Goal: Task Accomplishment & Management: Manage account settings

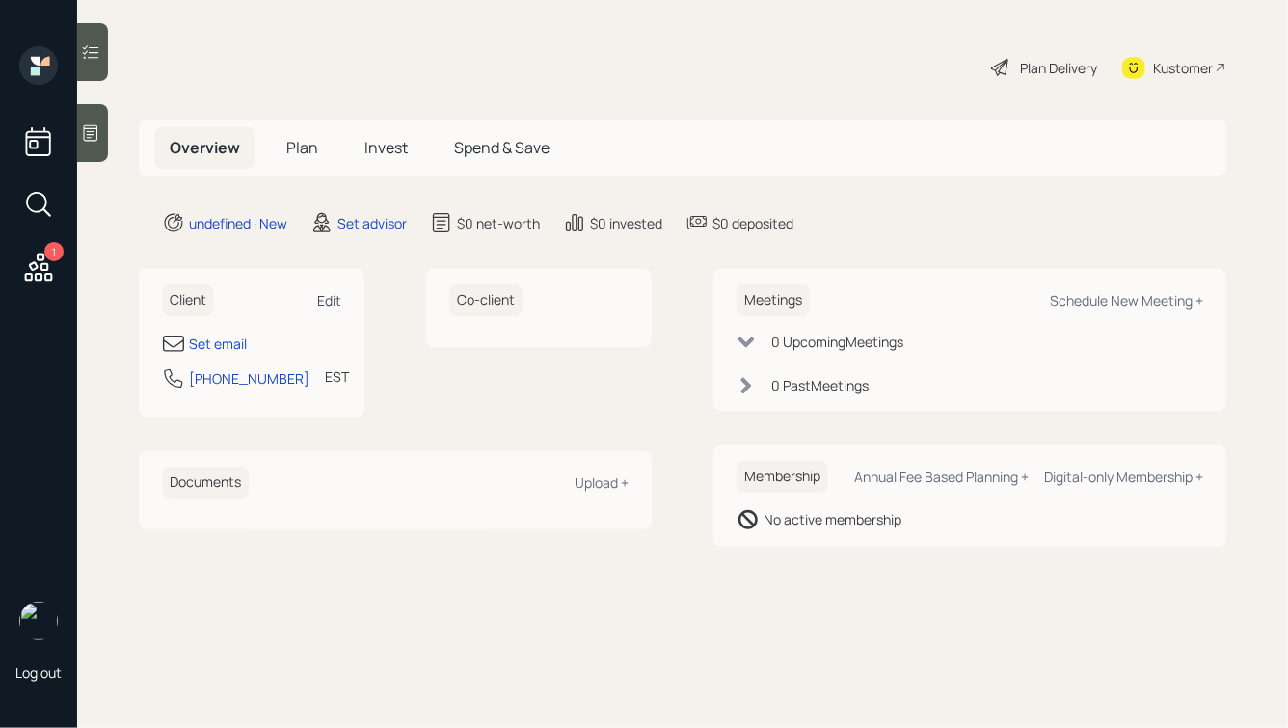
click at [326, 297] on div "Edit" at bounding box center [329, 300] width 24 height 18
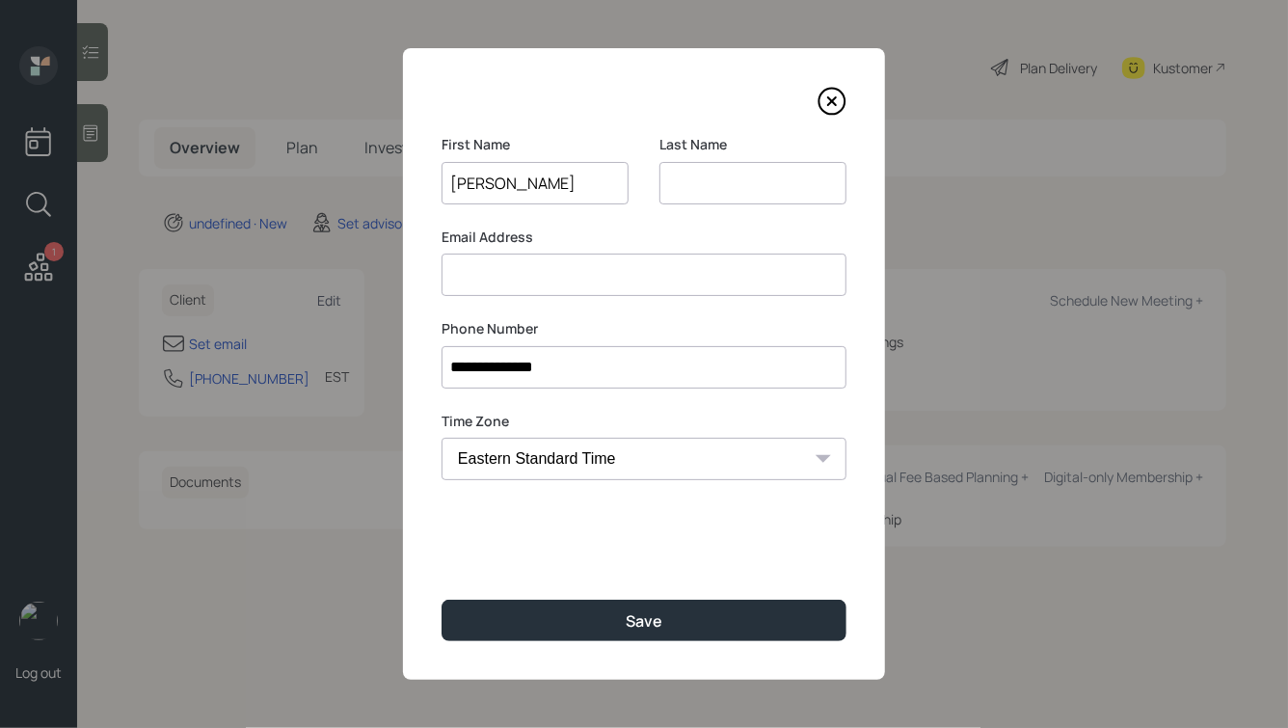
type input "[PERSON_NAME]"
type input "Tut"
click at [442, 600] on button "Save" at bounding box center [644, 620] width 405 height 41
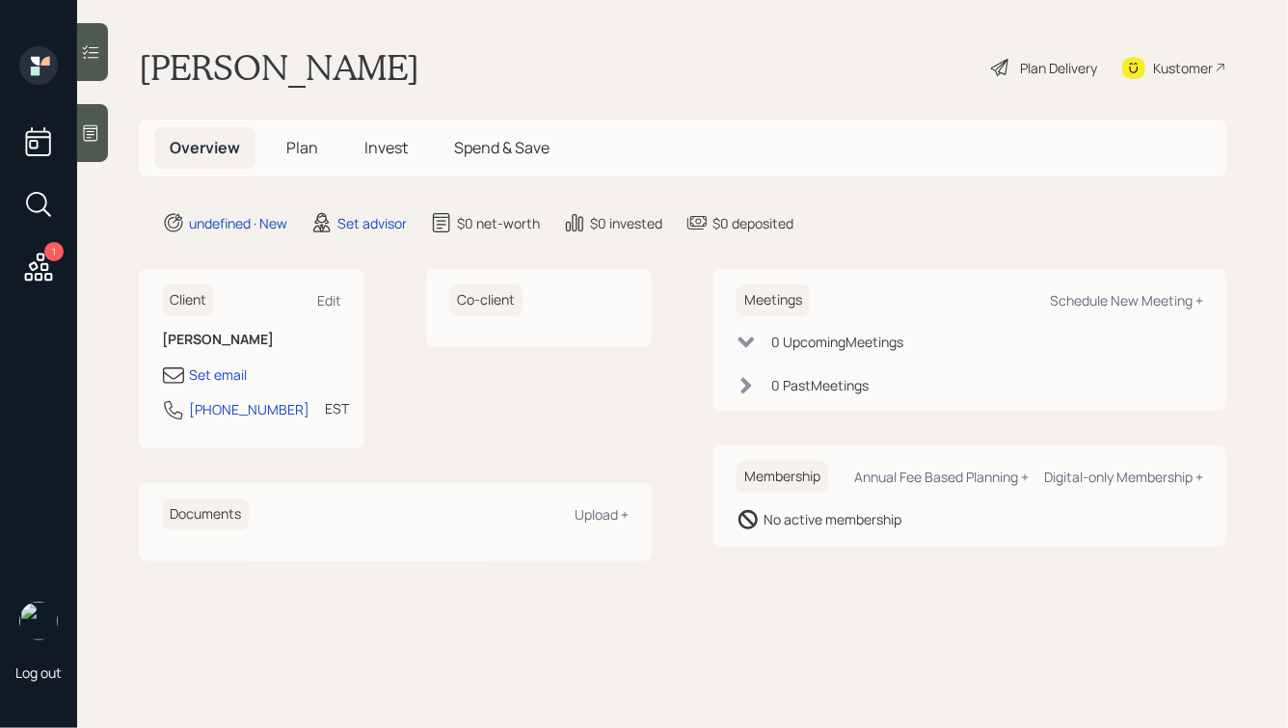
click at [93, 123] on icon at bounding box center [90, 132] width 19 height 19
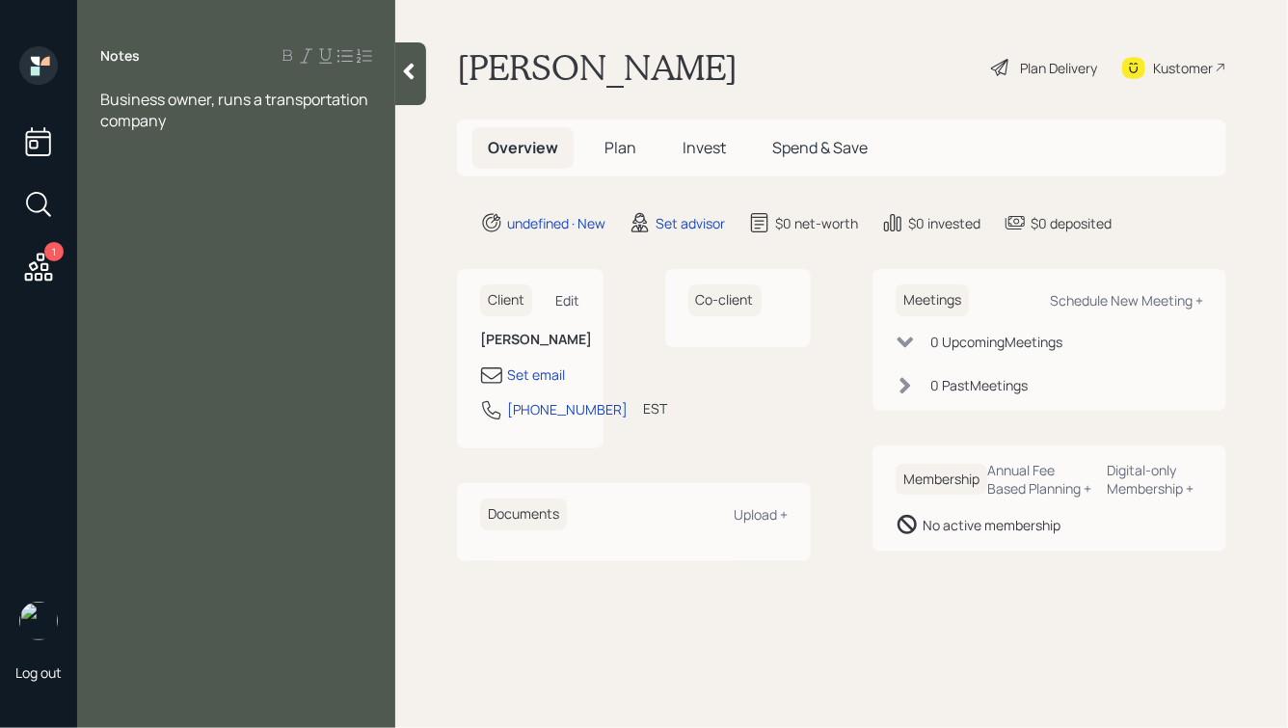
click at [562, 300] on div "Edit" at bounding box center [568, 300] width 24 height 18
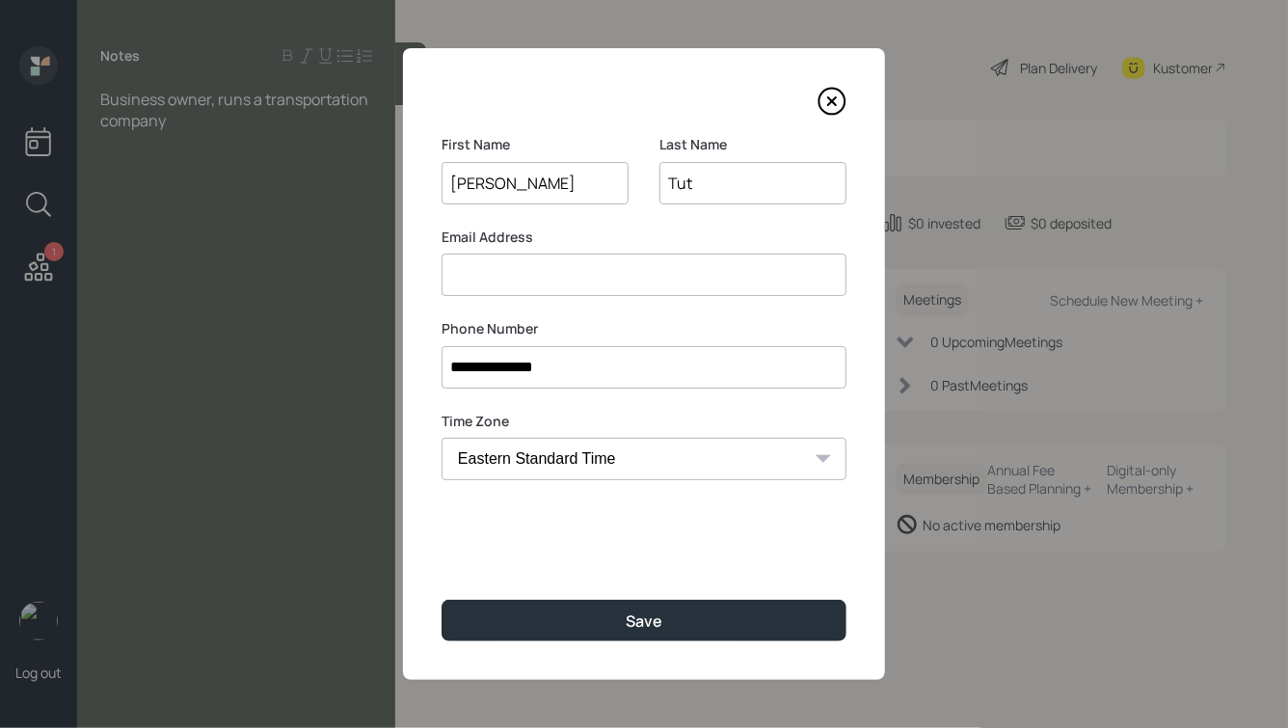
click at [749, 182] on input "Tut" at bounding box center [753, 183] width 187 height 42
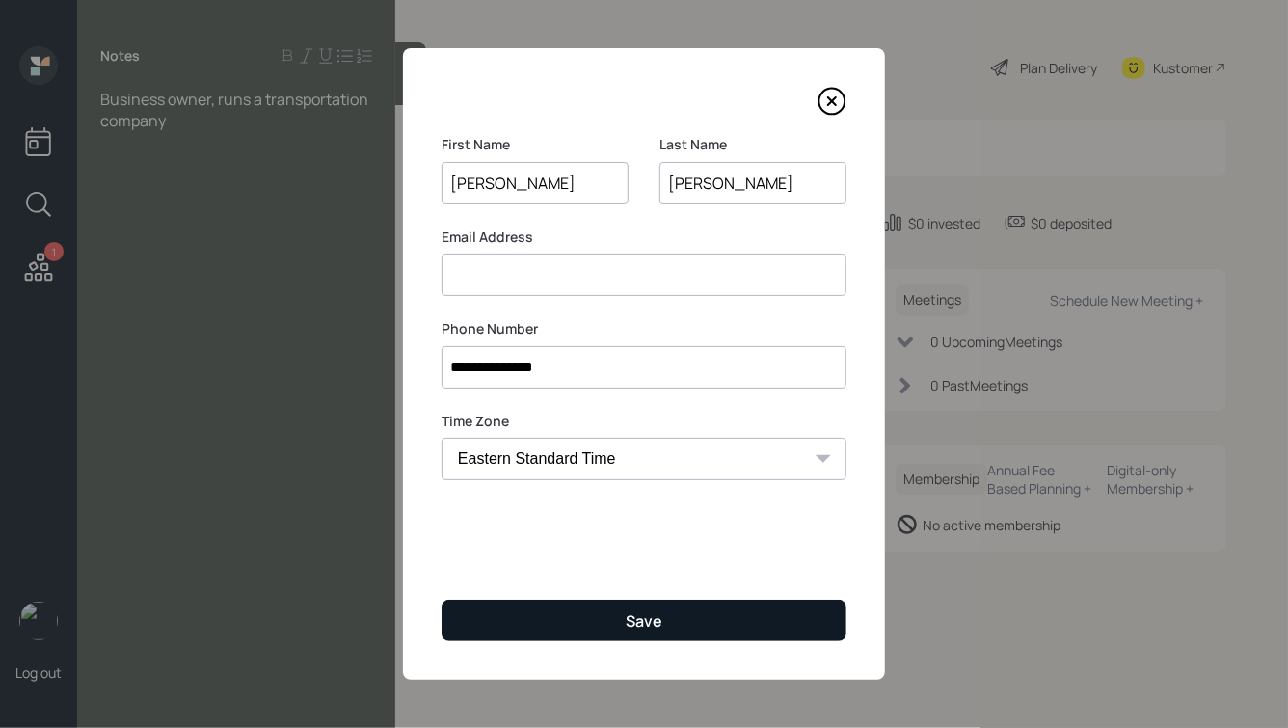
type input "[PERSON_NAME]"
click at [615, 615] on button "Save" at bounding box center [644, 620] width 405 height 41
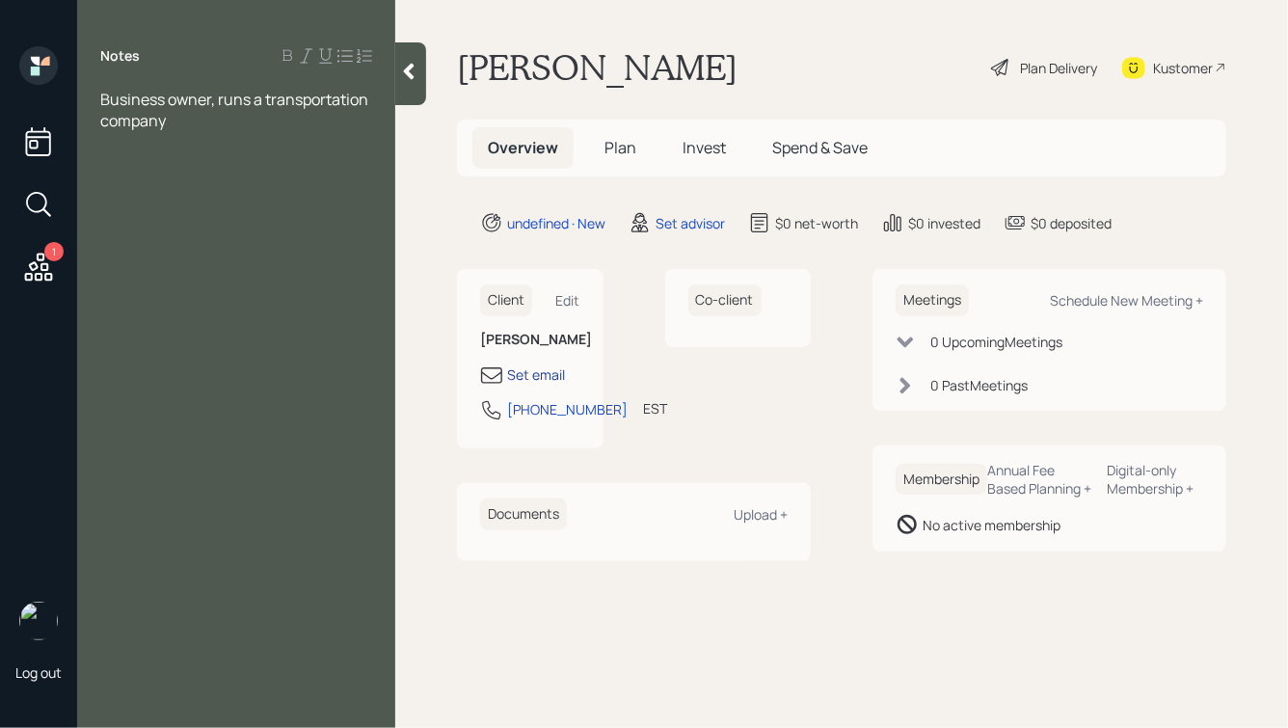
click at [531, 376] on div "Set email" at bounding box center [536, 375] width 58 height 20
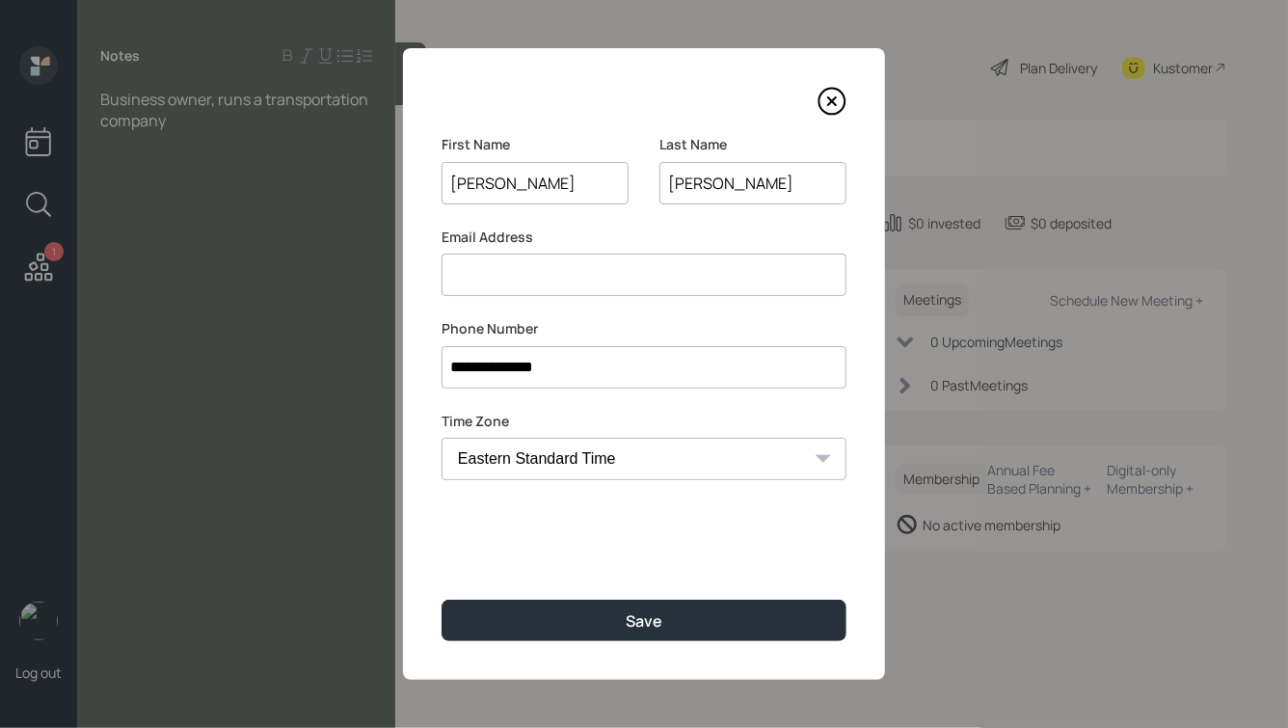
click at [518, 278] on input at bounding box center [644, 275] width 405 height 42
click at [541, 359] on input "**********" at bounding box center [644, 367] width 405 height 42
click at [509, 268] on input at bounding box center [644, 275] width 405 height 42
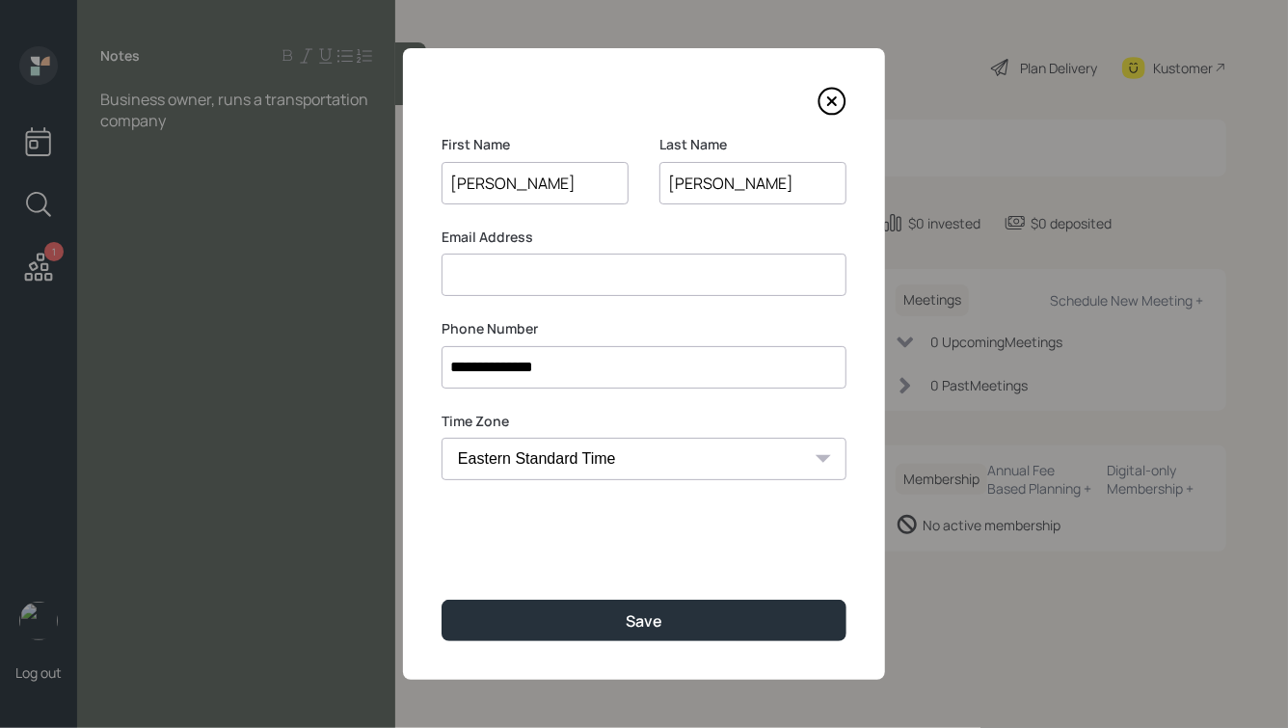
click at [479, 235] on label "Email Address" at bounding box center [644, 237] width 405 height 19
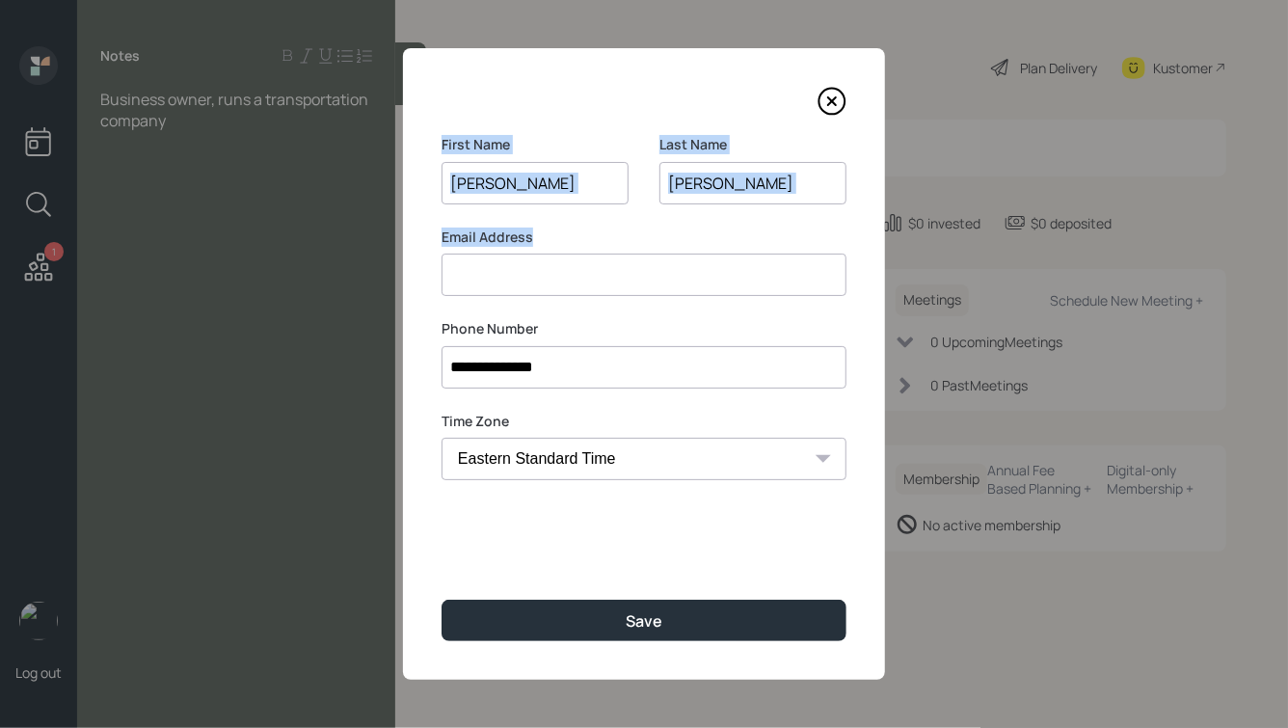
drag, startPoint x: 538, startPoint y: 237, endPoint x: 446, endPoint y: 100, distance: 165.3
click at [446, 100] on div "**********" at bounding box center [644, 364] width 482 height 632
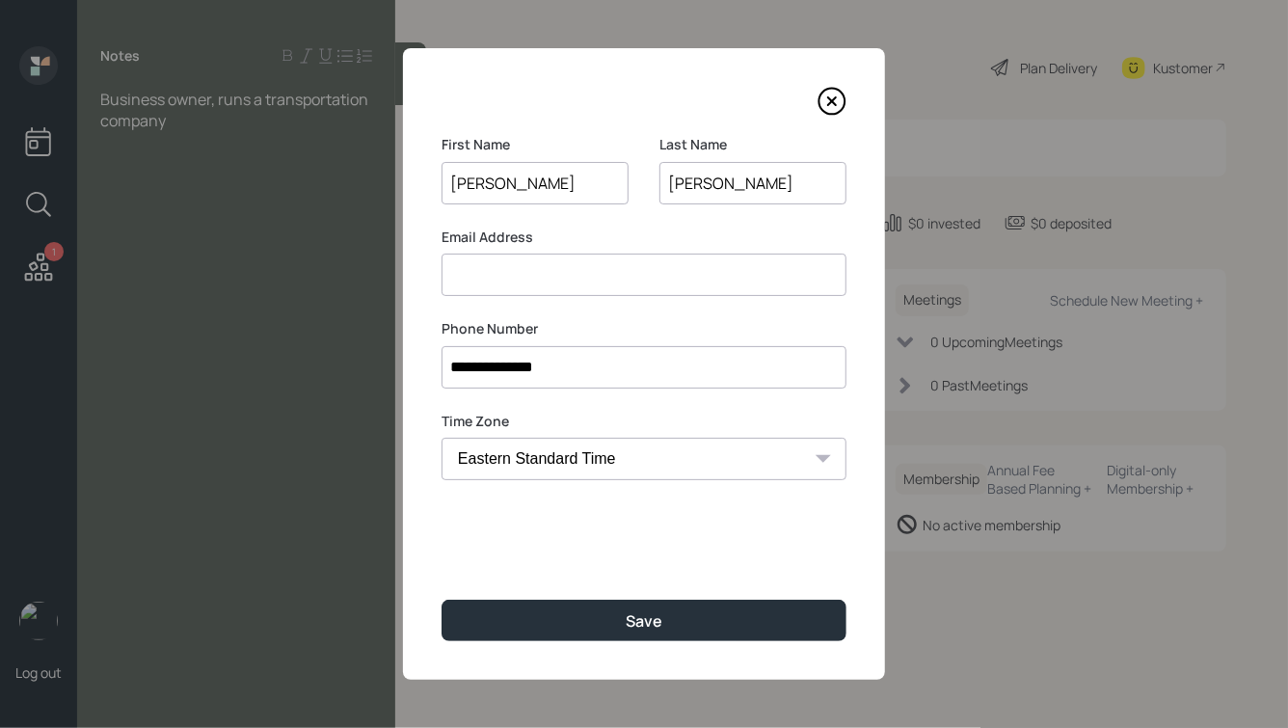
click at [444, 123] on div "**********" at bounding box center [644, 364] width 482 height 632
click at [546, 290] on input at bounding box center [644, 275] width 405 height 42
type input "[EMAIL_ADDRESS][DOMAIN_NAME]"
click at [567, 359] on input "**********" at bounding box center [644, 367] width 405 height 42
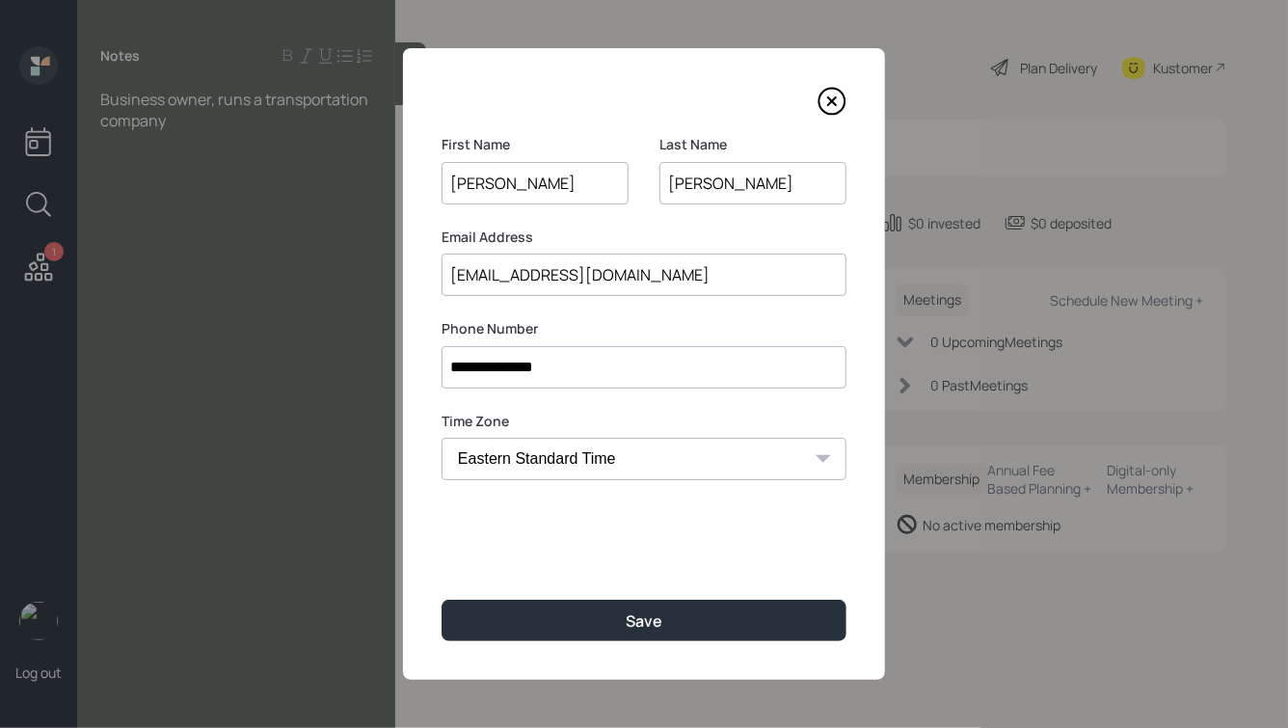
click at [567, 359] on input "**********" at bounding box center [644, 367] width 405 height 42
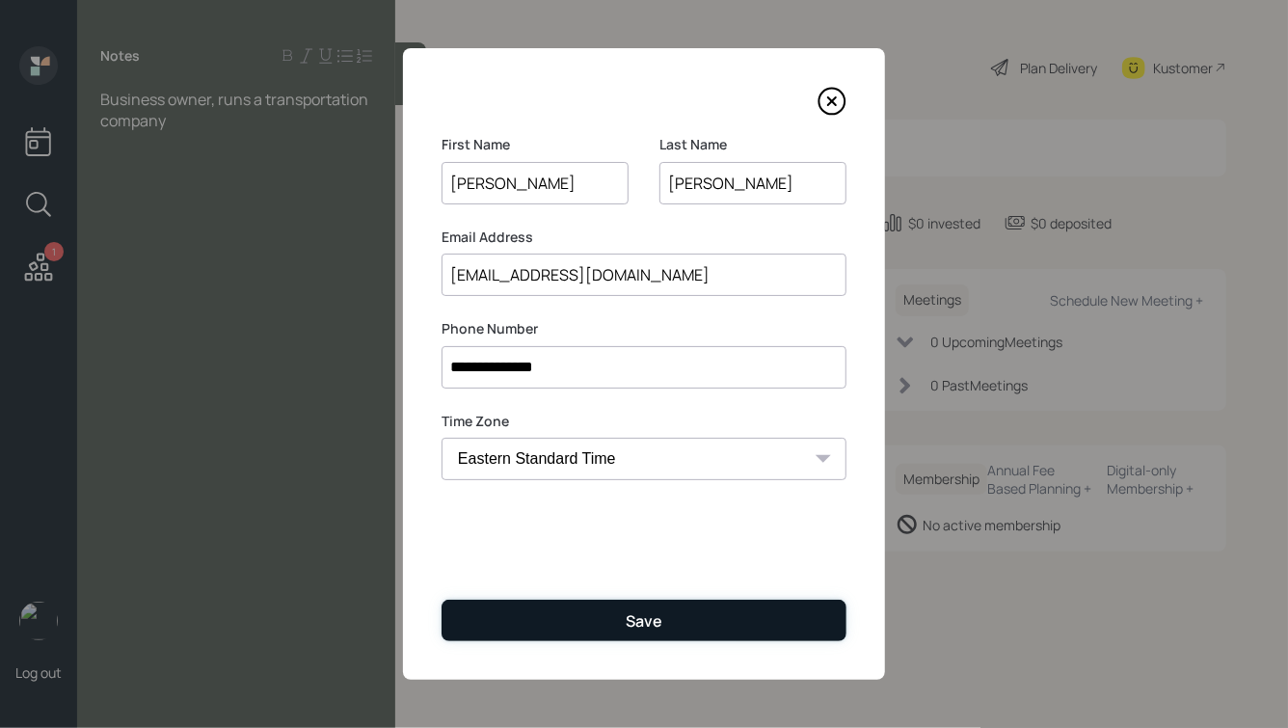
click at [604, 608] on button "Save" at bounding box center [644, 620] width 405 height 41
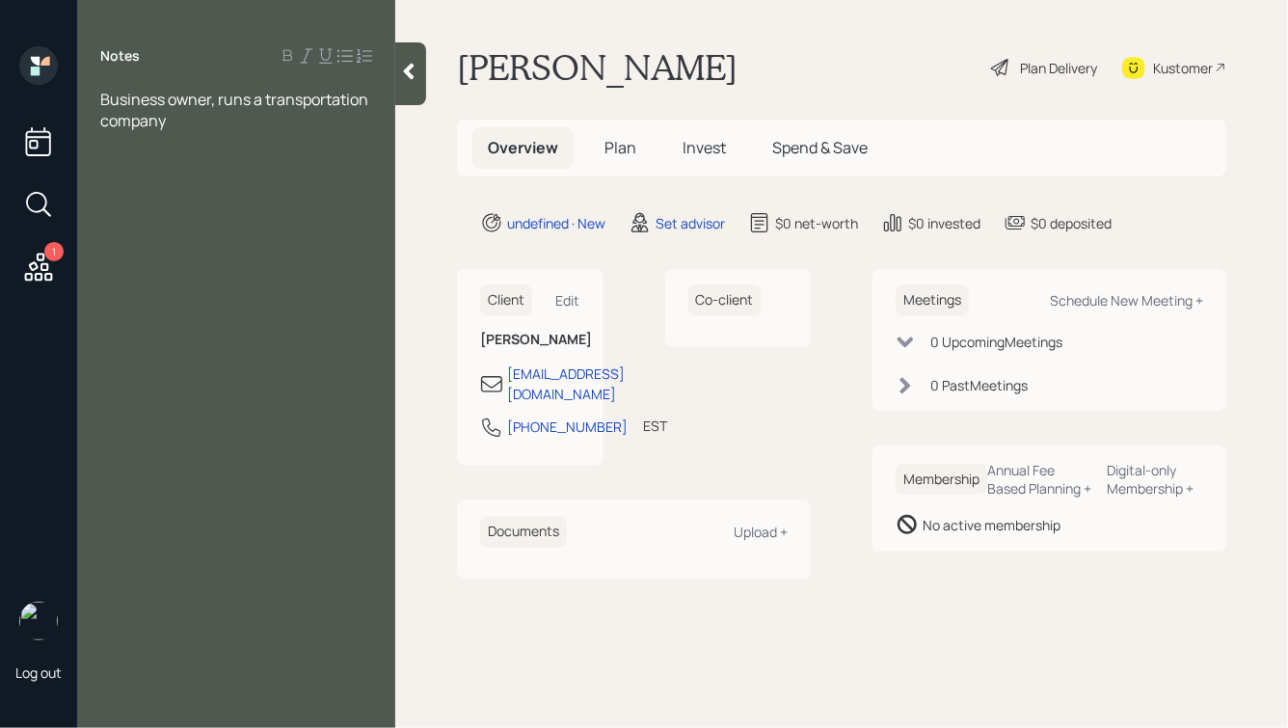
click at [406, 70] on icon at bounding box center [409, 72] width 11 height 16
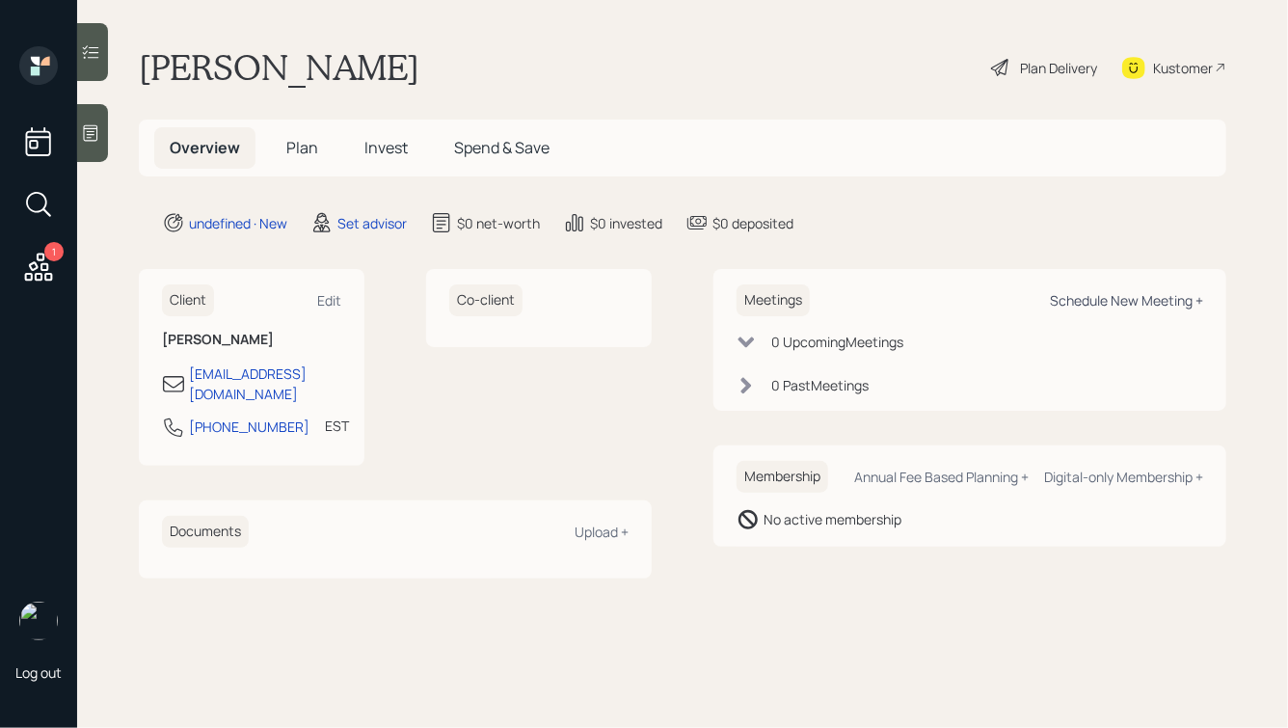
click at [1100, 301] on div "Schedule New Meeting +" at bounding box center [1126, 300] width 153 height 18
select select "round-[PERSON_NAME]"
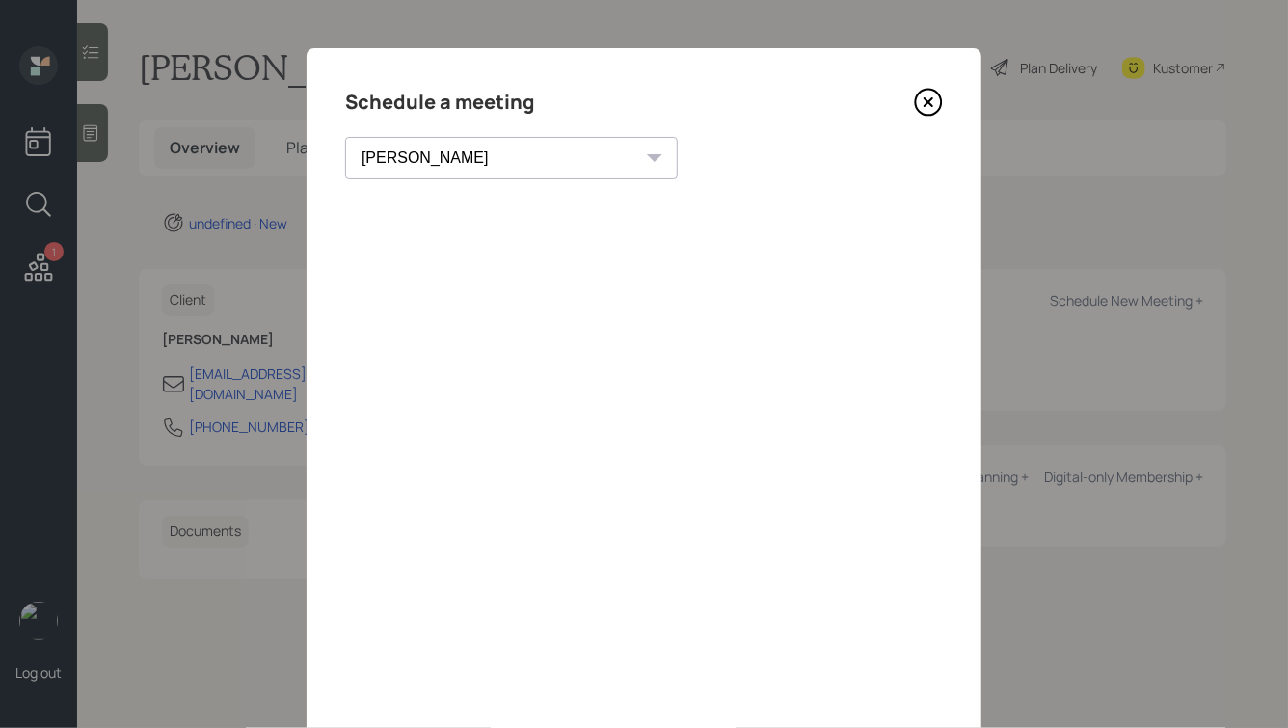
scroll to position [139, 0]
